Goal: Task Accomplishment & Management: Use online tool/utility

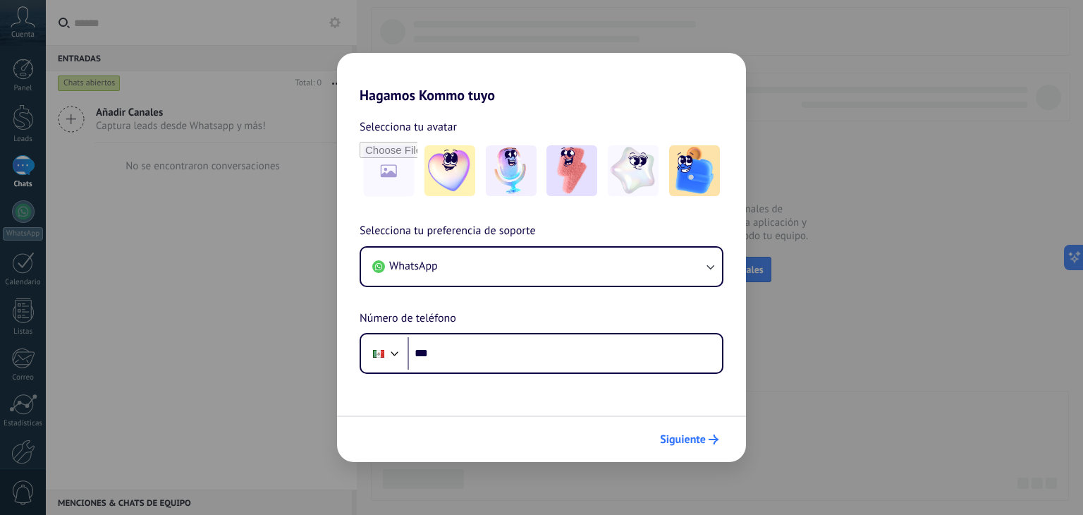
click at [706, 437] on span "Siguiente" at bounding box center [689, 439] width 59 height 10
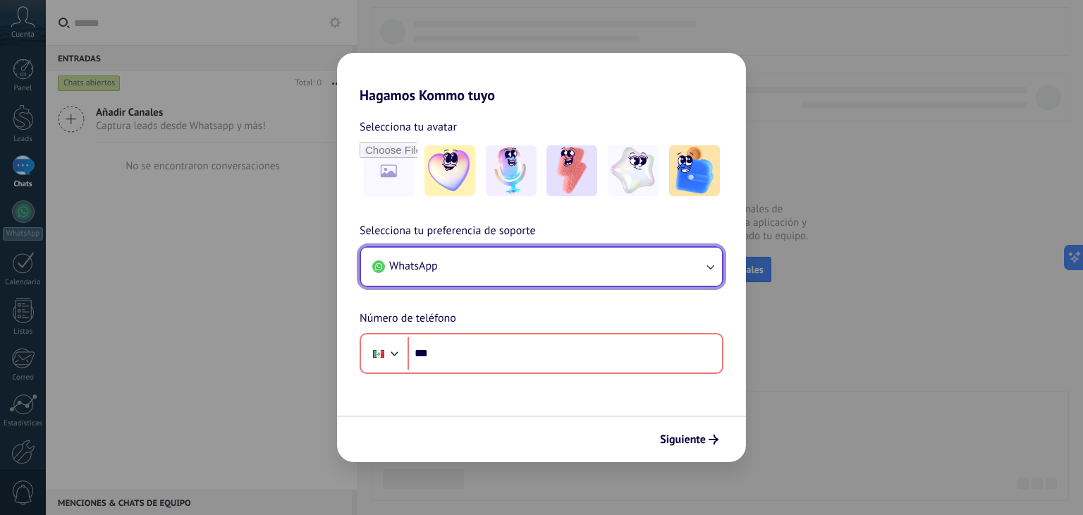
click at [460, 254] on button "WhatsApp" at bounding box center [541, 266] width 361 height 38
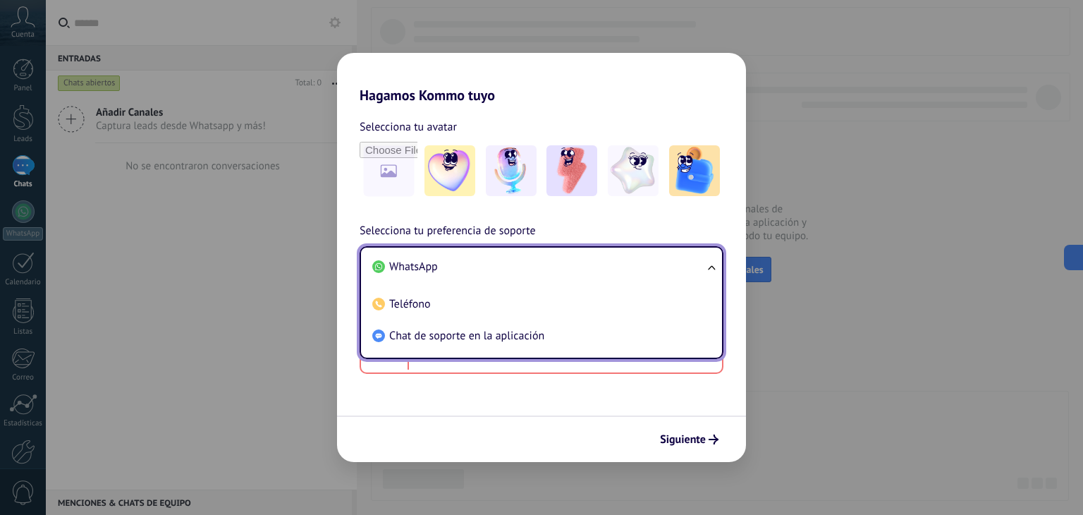
click at [477, 262] on li "WhatsApp" at bounding box center [539, 267] width 344 height 32
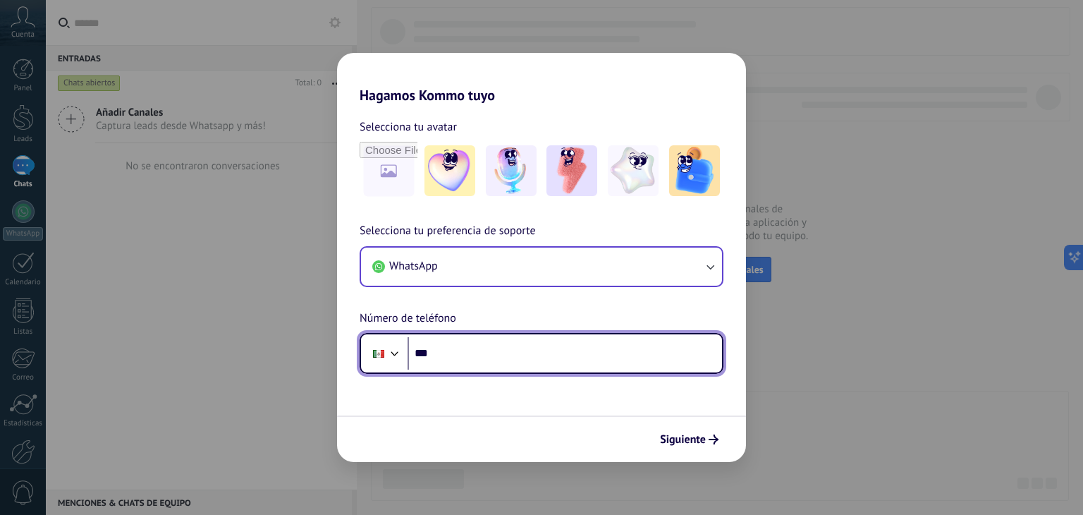
click at [490, 359] on input "***" at bounding box center [564, 353] width 314 height 32
type input "**********"
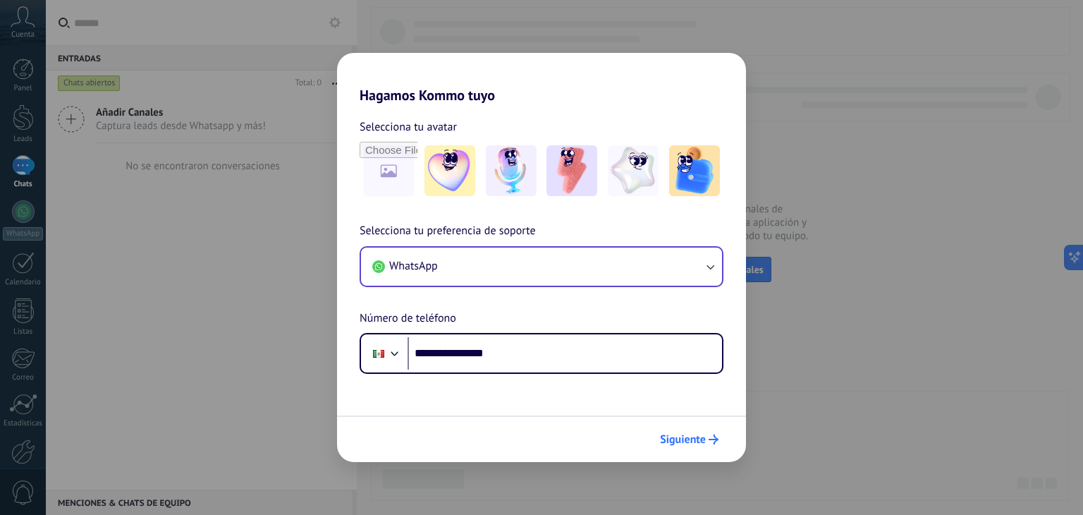
click at [711, 443] on icon "submit" at bounding box center [713, 439] width 10 height 10
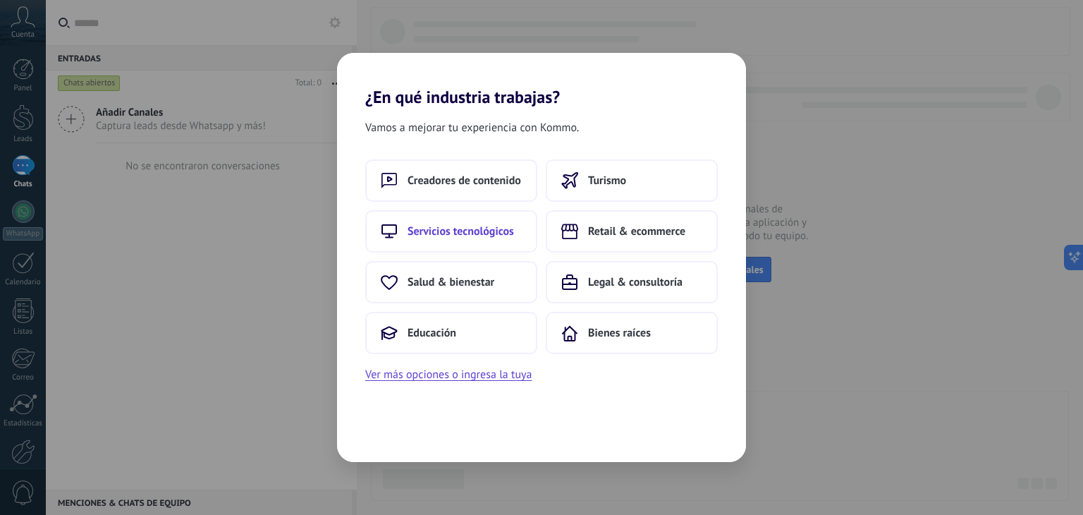
click at [465, 240] on button "Servicios tecnológicos" at bounding box center [451, 231] width 172 height 42
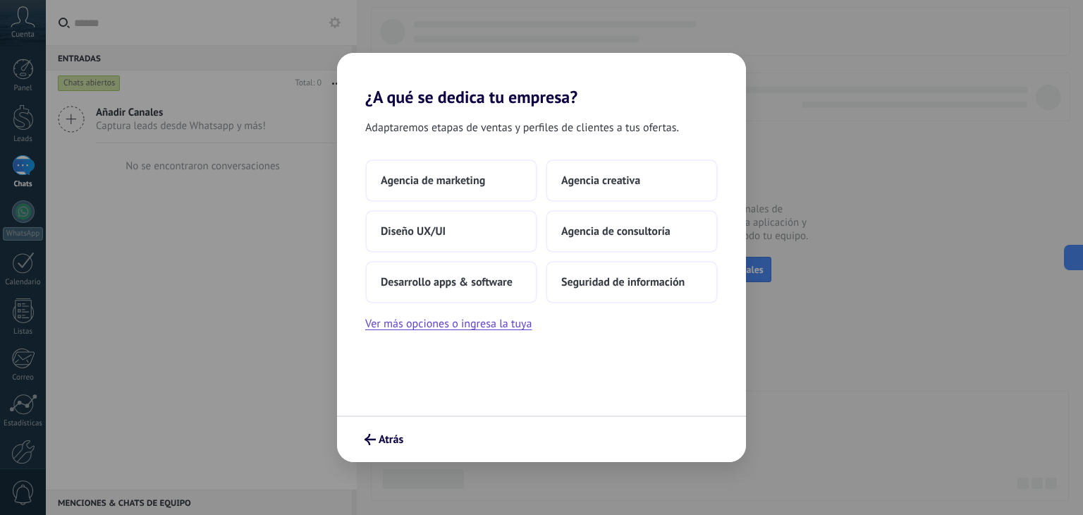
click at [465, 240] on button "Diseño UX/UI" at bounding box center [451, 231] width 172 height 42
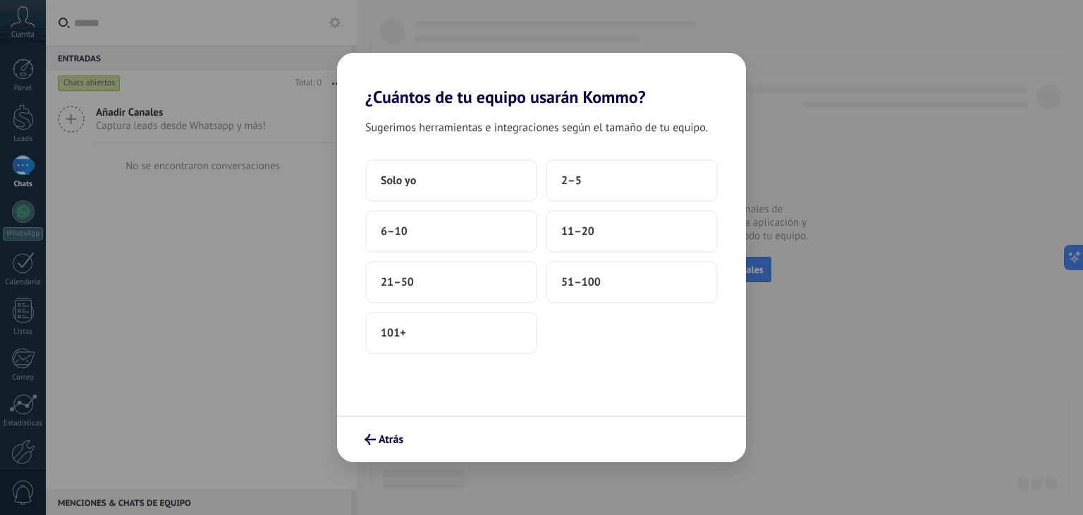
click at [465, 240] on button "6–10" at bounding box center [451, 231] width 172 height 42
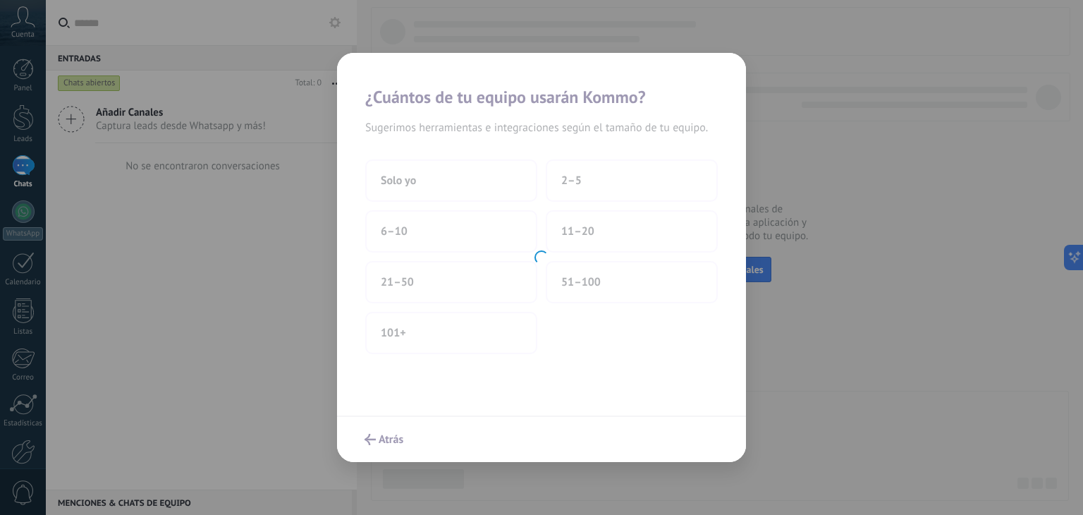
click at [465, 240] on div at bounding box center [541, 257] width 409 height 409
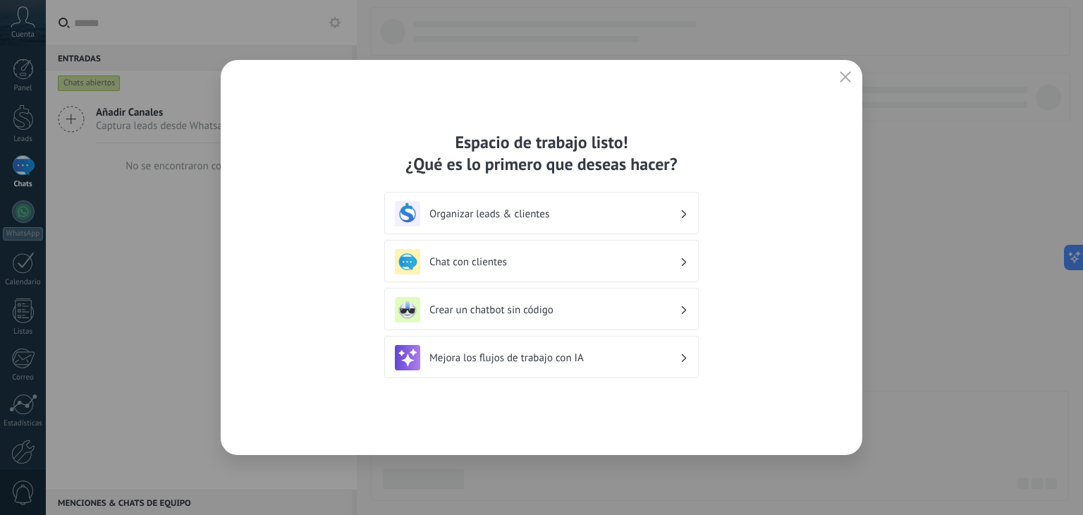
click at [479, 223] on div "Organizar leads & clientes" at bounding box center [541, 213] width 293 height 25
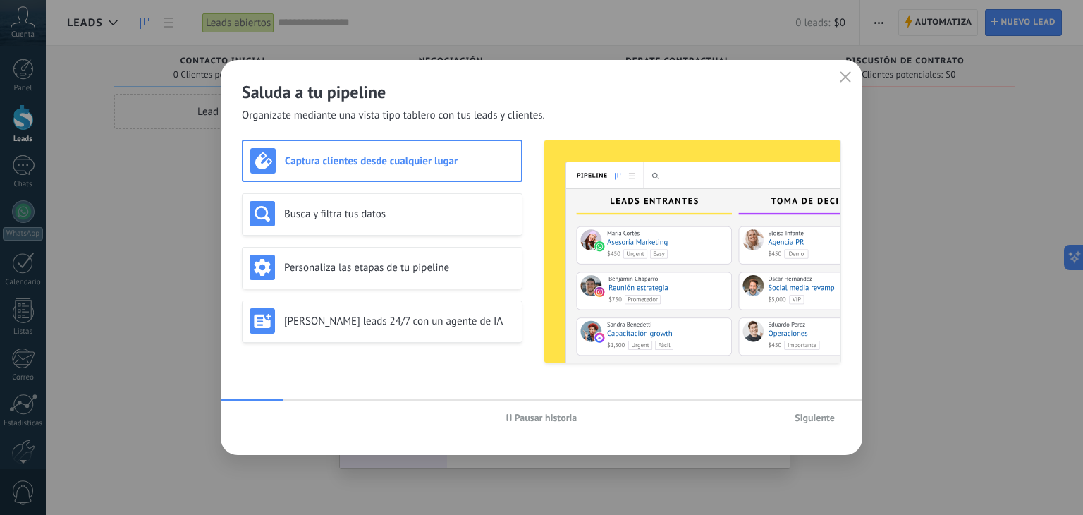
click at [838, 85] on button "button" at bounding box center [845, 78] width 18 height 20
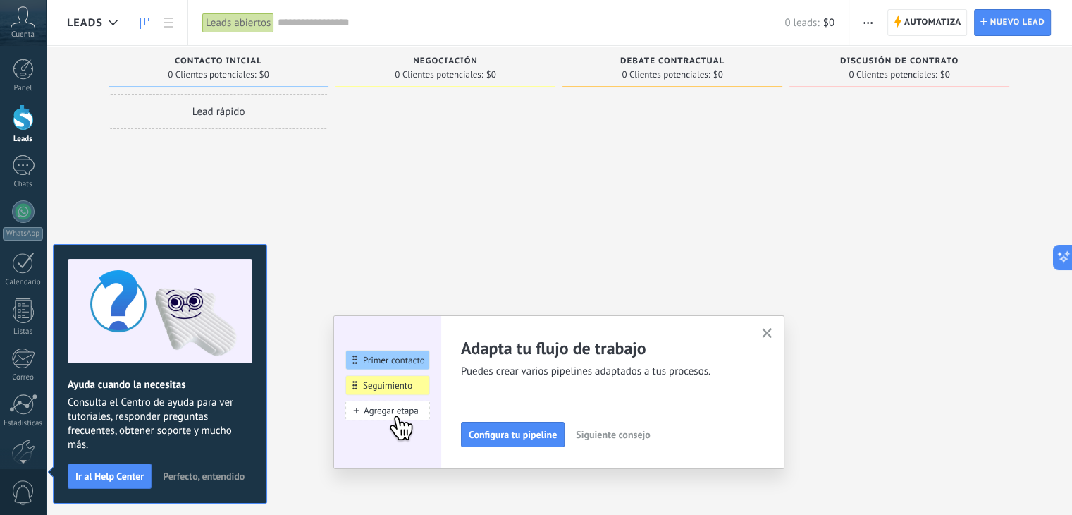
scroll to position [71, 0]
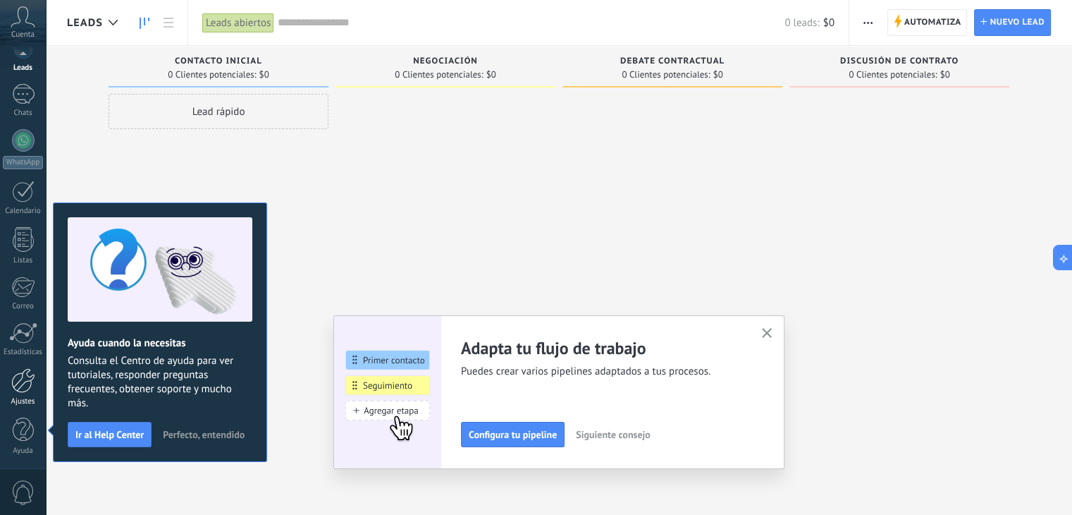
click at [18, 384] on div at bounding box center [23, 380] width 24 height 25
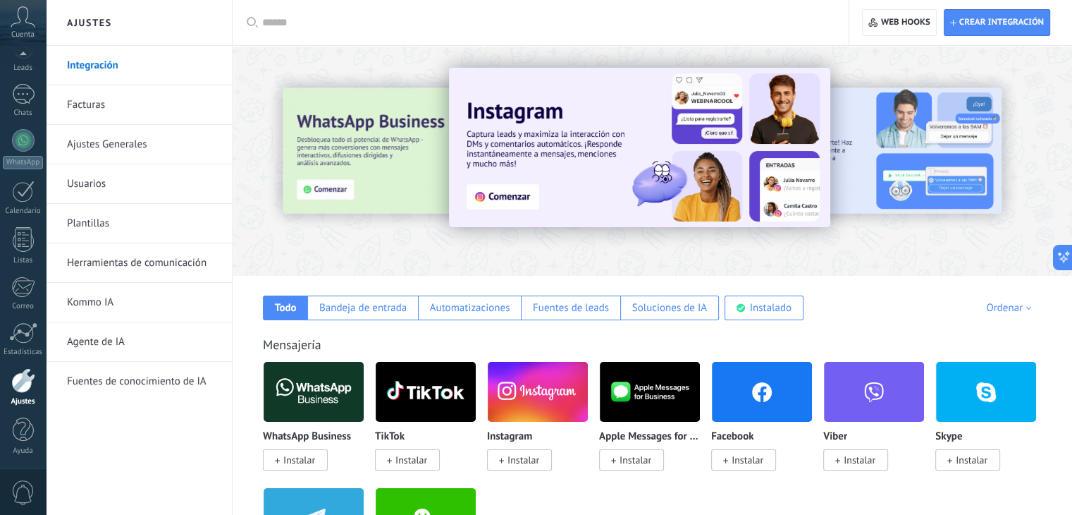
click at [513, 13] on div at bounding box center [545, 22] width 567 height 45
click at [444, 26] on input "text" at bounding box center [545, 23] width 567 height 15
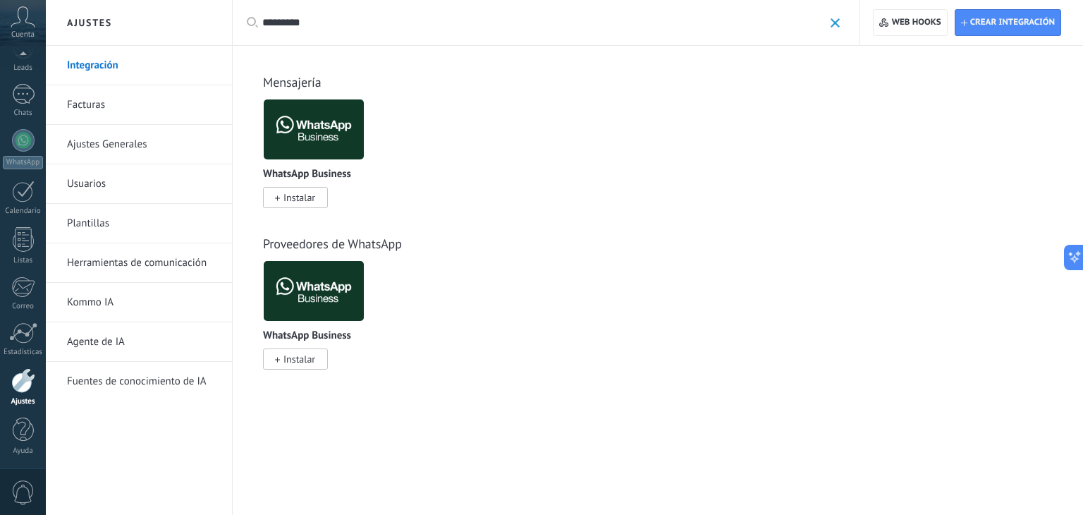
type input "*********"
click at [302, 207] on span "Instalar" at bounding box center [295, 197] width 65 height 21
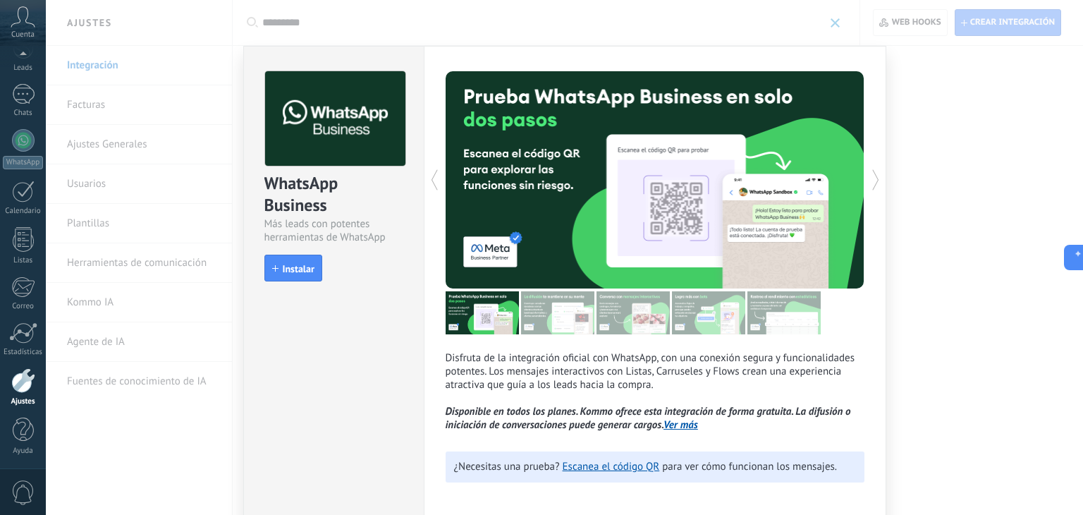
click at [859, 8] on div "WhatsApp Business Más leads con potentes herramientas de WhatsApp install Insta…" at bounding box center [564, 257] width 1037 height 515
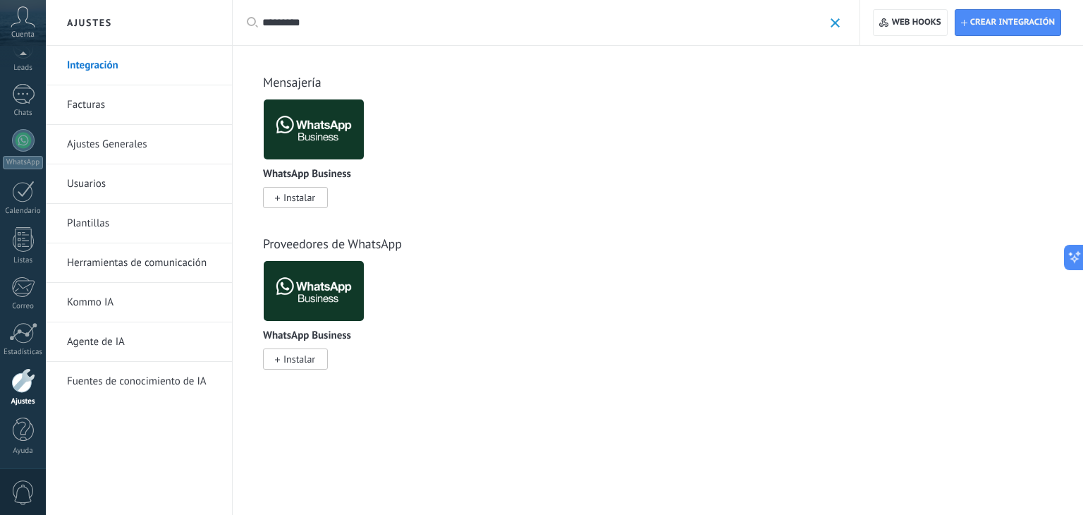
click at [115, 378] on link "Fuentes de conocimiento de IA" at bounding box center [142, 381] width 151 height 39
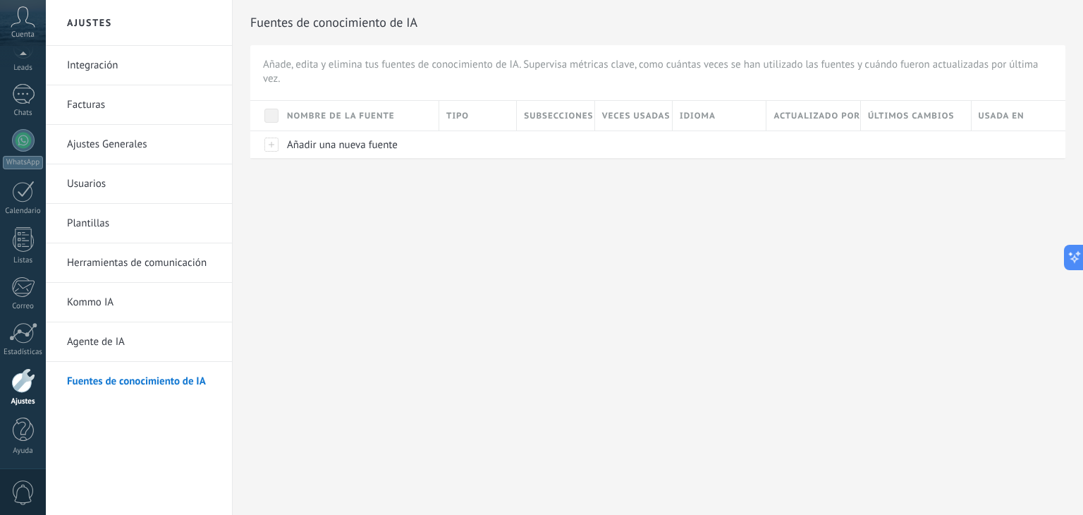
click at [92, 60] on link "Integración" at bounding box center [142, 65] width 151 height 39
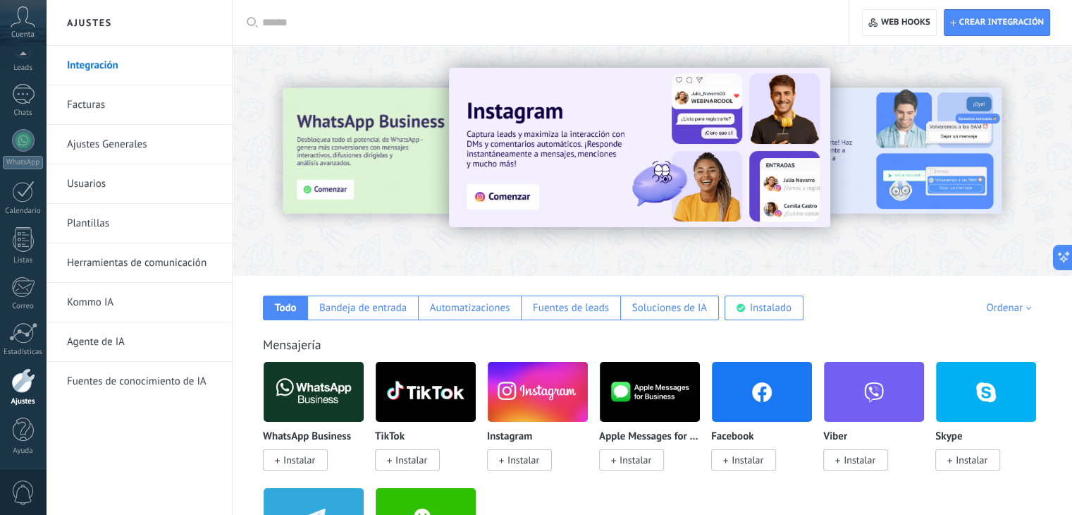
click at [367, 20] on input "text" at bounding box center [545, 23] width 567 height 15
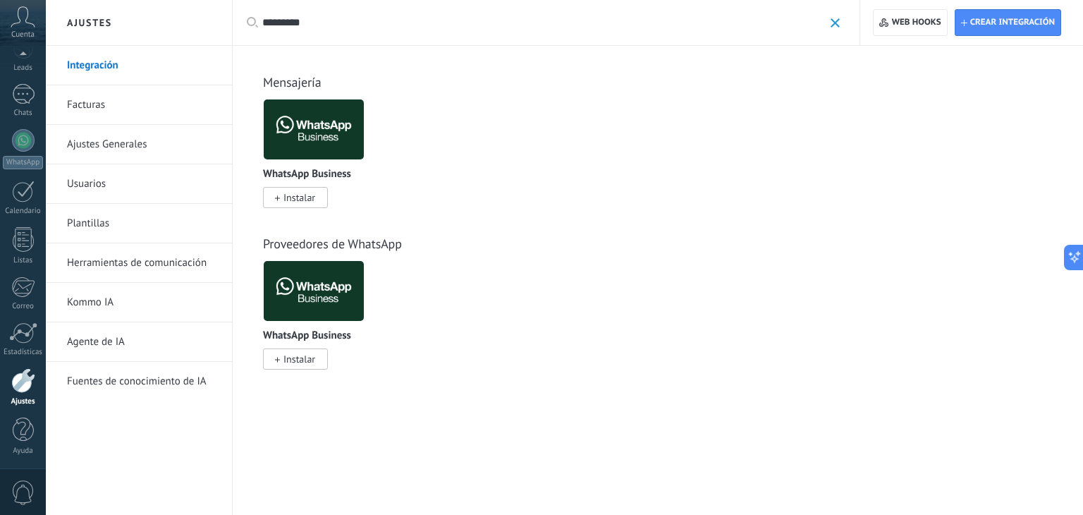
click at [367, 20] on input "*********" at bounding box center [542, 23] width 561 height 15
type input "*"
